Goal: Information Seeking & Learning: Learn about a topic

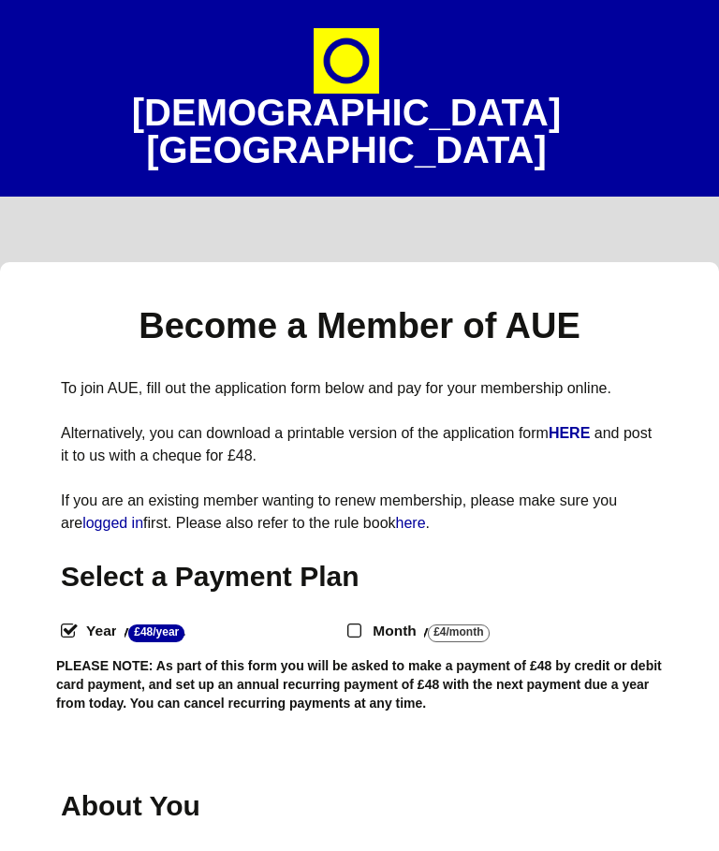
select select
click at [506, 422] on p "Alternatively, you can download a printable version of the application form HER…" at bounding box center [359, 444] width 597 height 45
select select
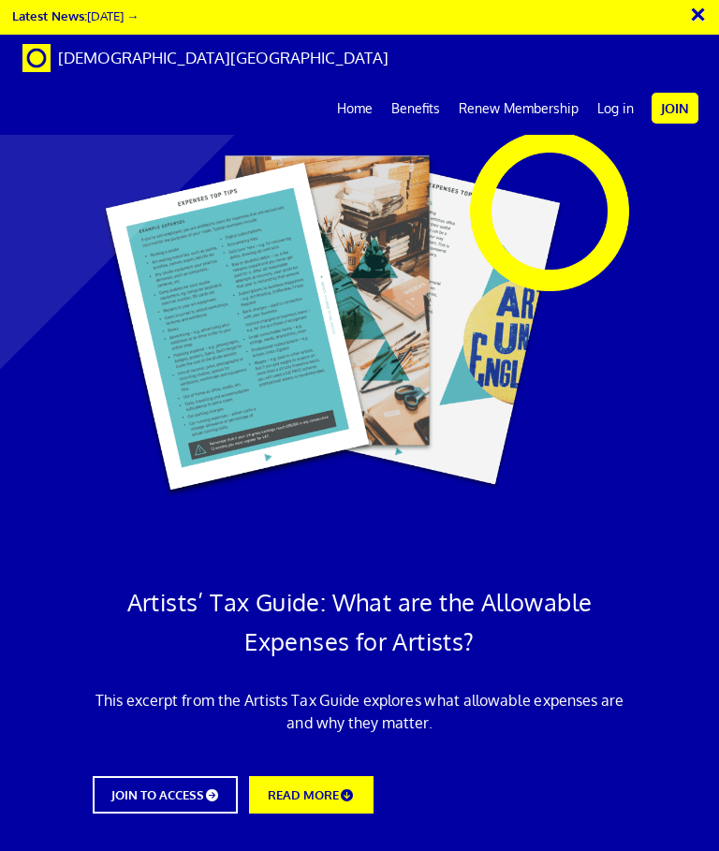
scroll to position [9, 0]
click at [413, 85] on link "Benefits" at bounding box center [415, 108] width 67 height 47
click at [420, 85] on link "Benefits" at bounding box center [415, 108] width 67 height 47
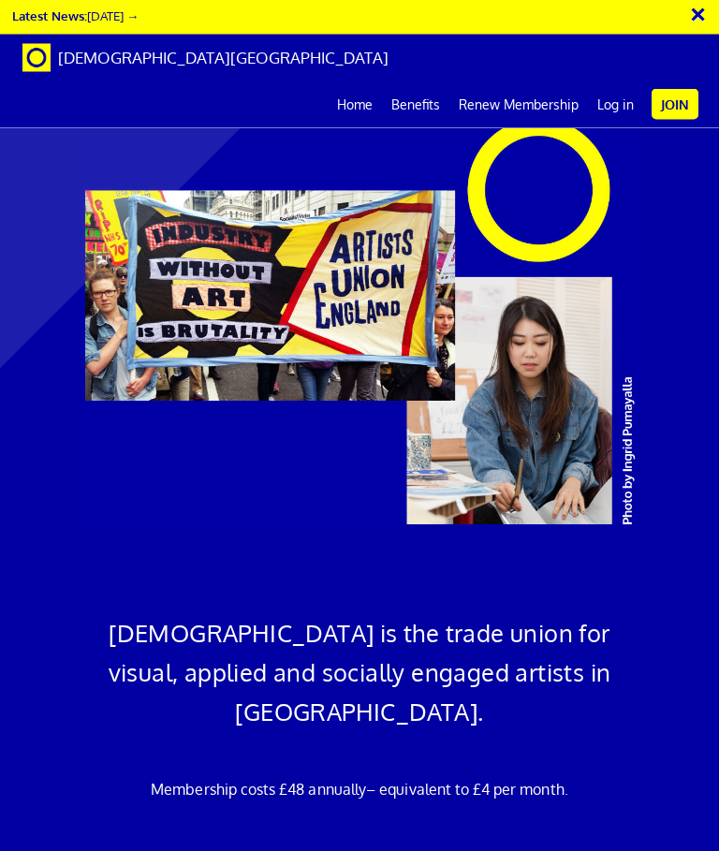
scroll to position [2258, 0]
